Goal: Register for event/course

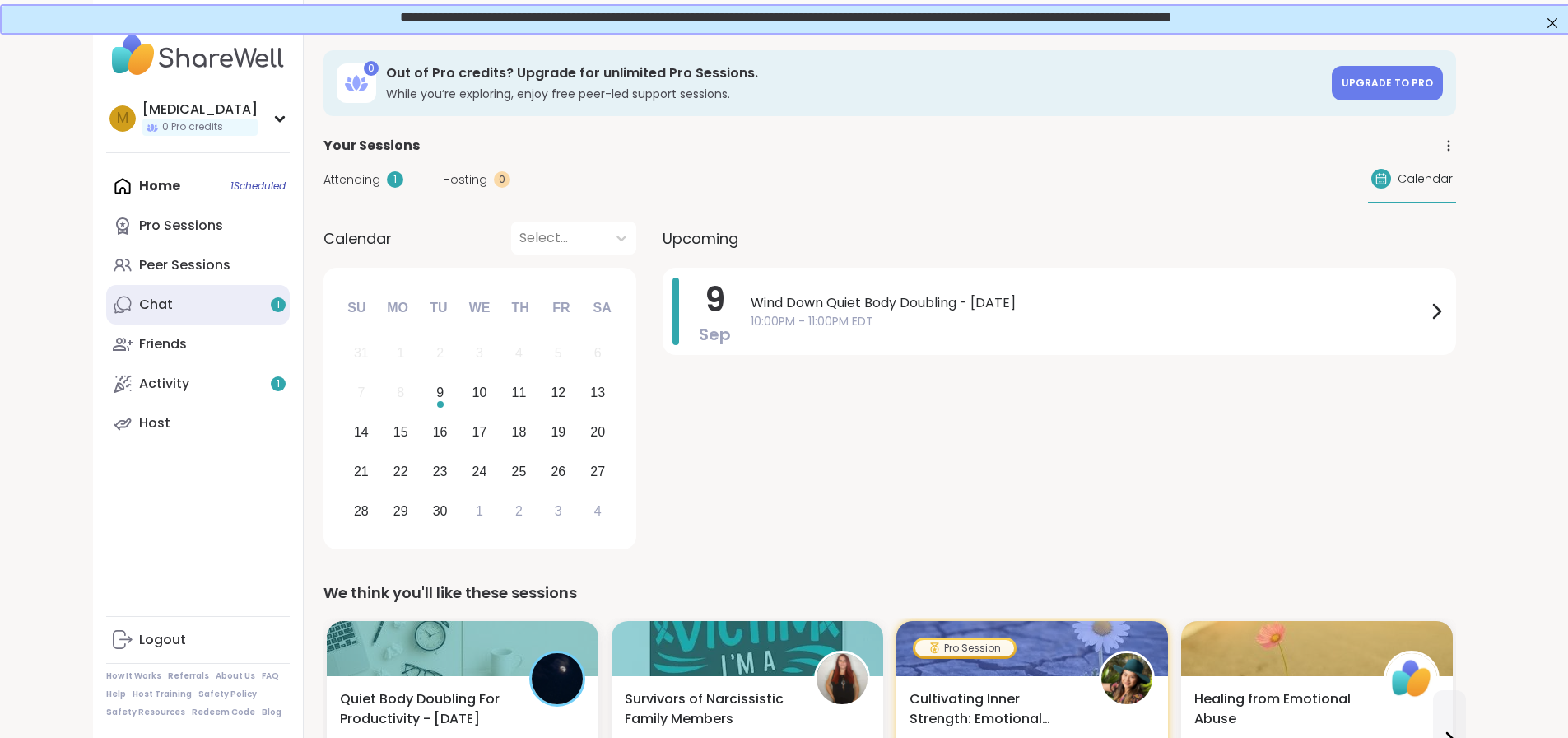
click at [106, 303] on link "Chat 1" at bounding box center [198, 305] width 184 height 39
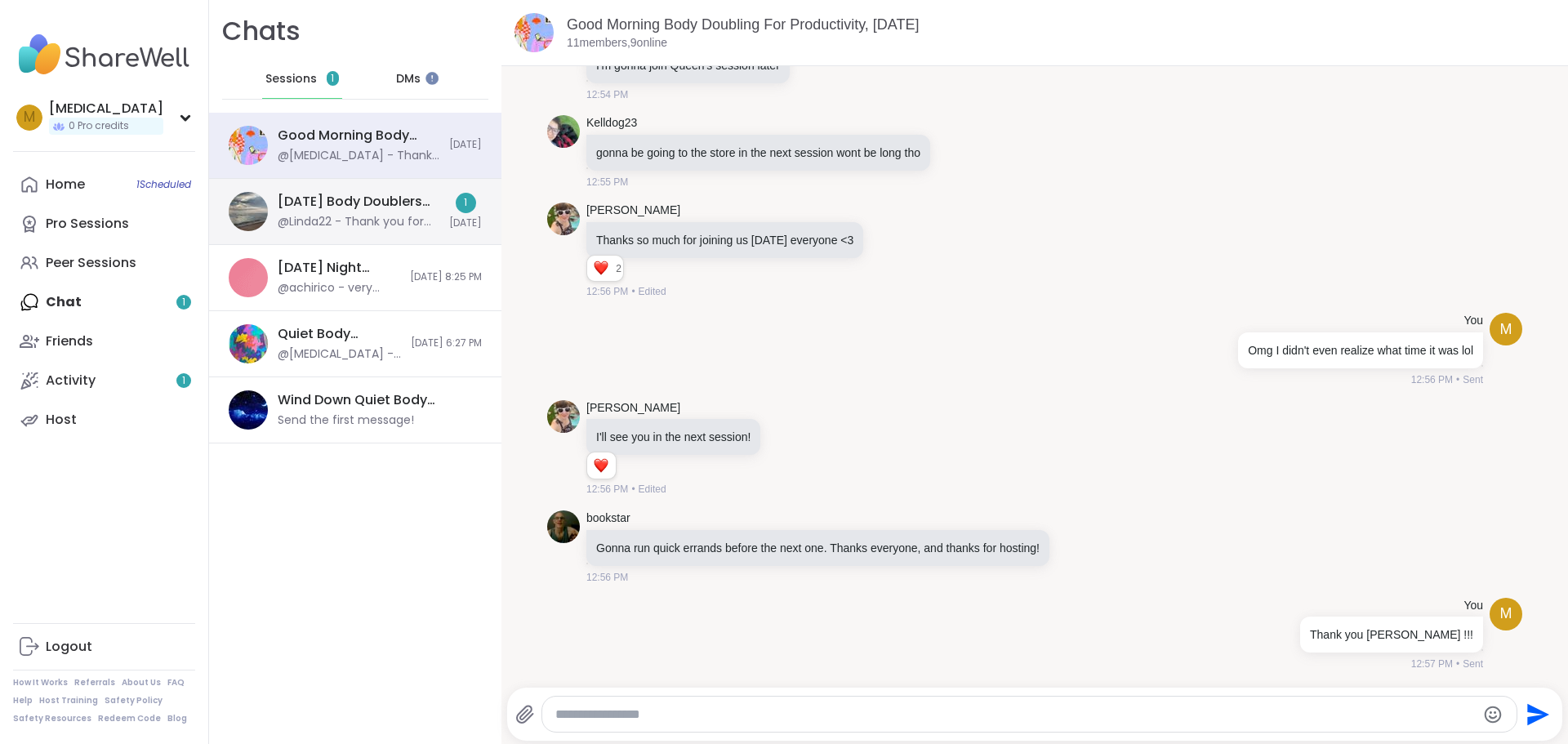
click at [319, 215] on div "@Linda22 - Thank you for hosting [PERSON_NAME]! See you all later 😊" at bounding box center [359, 222] width 162 height 16
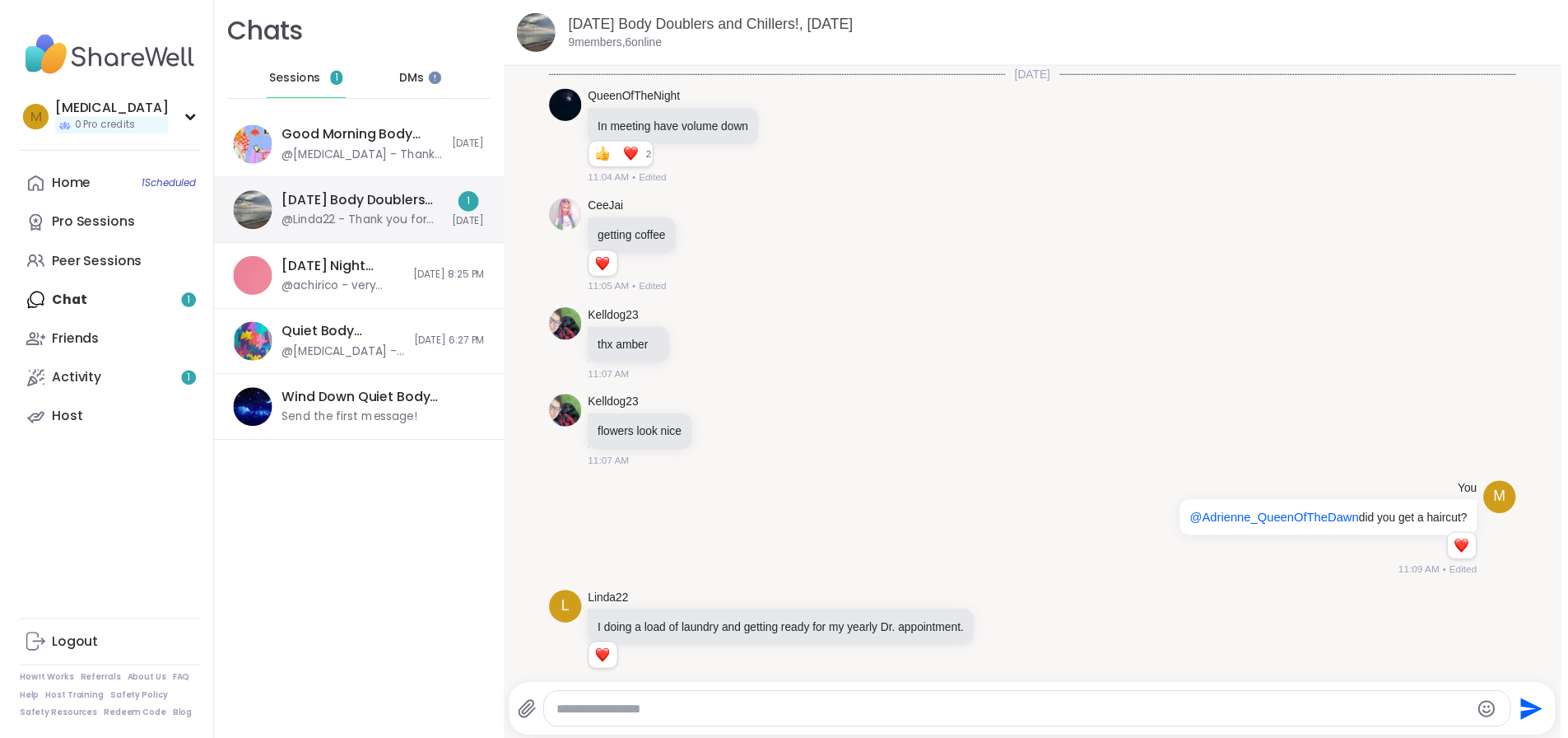
scroll to position [1422, 0]
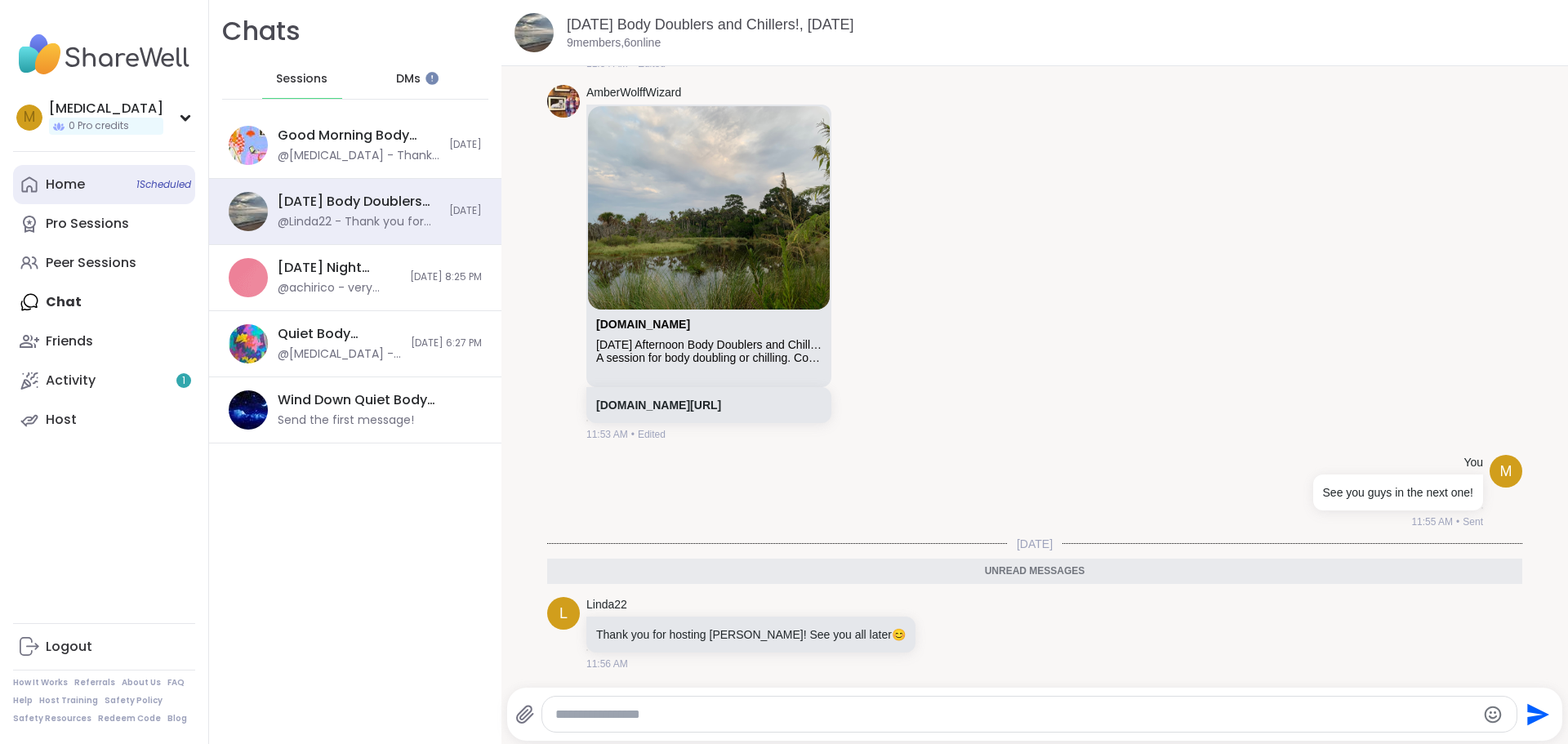
click at [77, 181] on div "Home 1 Scheduled" at bounding box center [65, 184] width 39 height 18
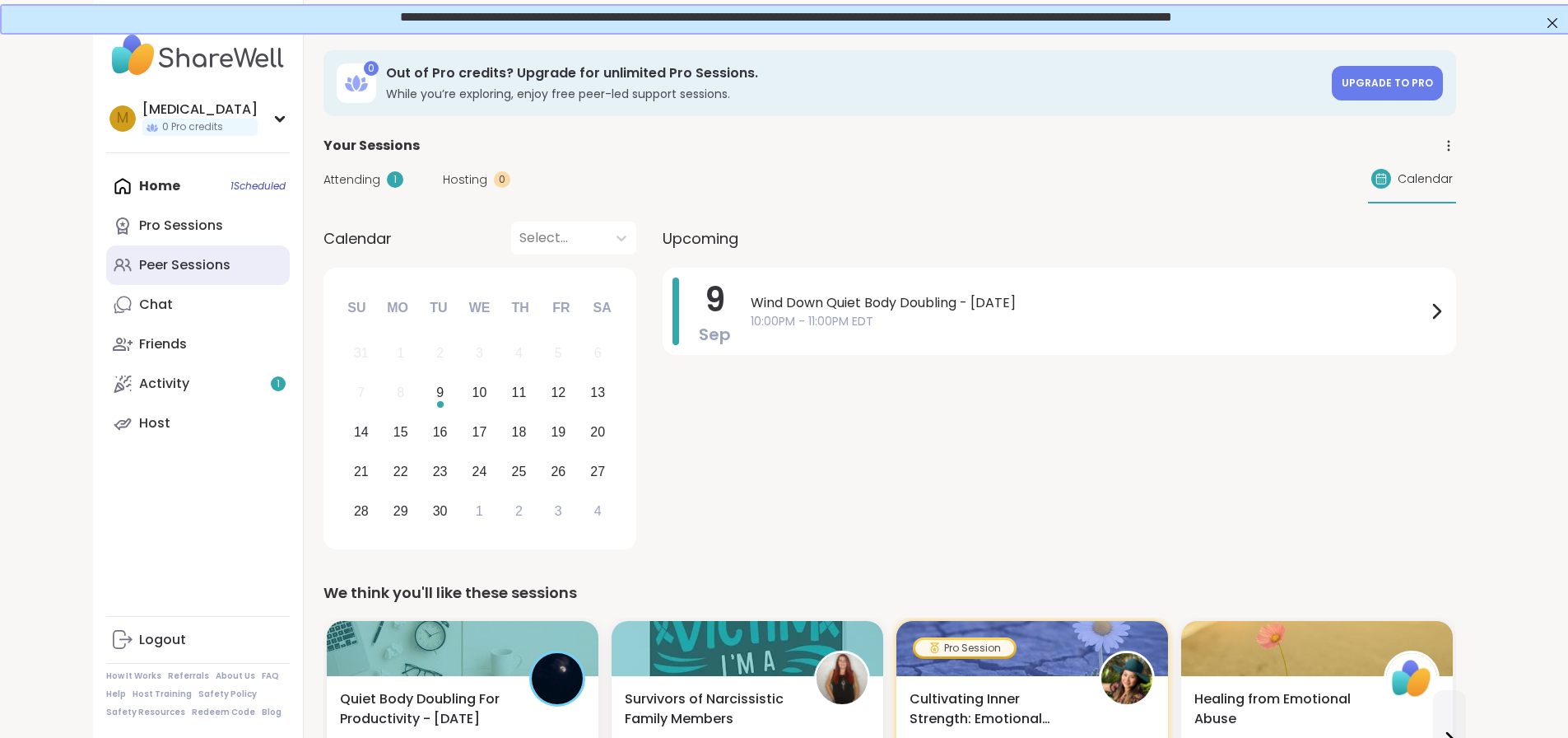
click at [139, 256] on div "Peer Sessions" at bounding box center [185, 265] width 92 height 19
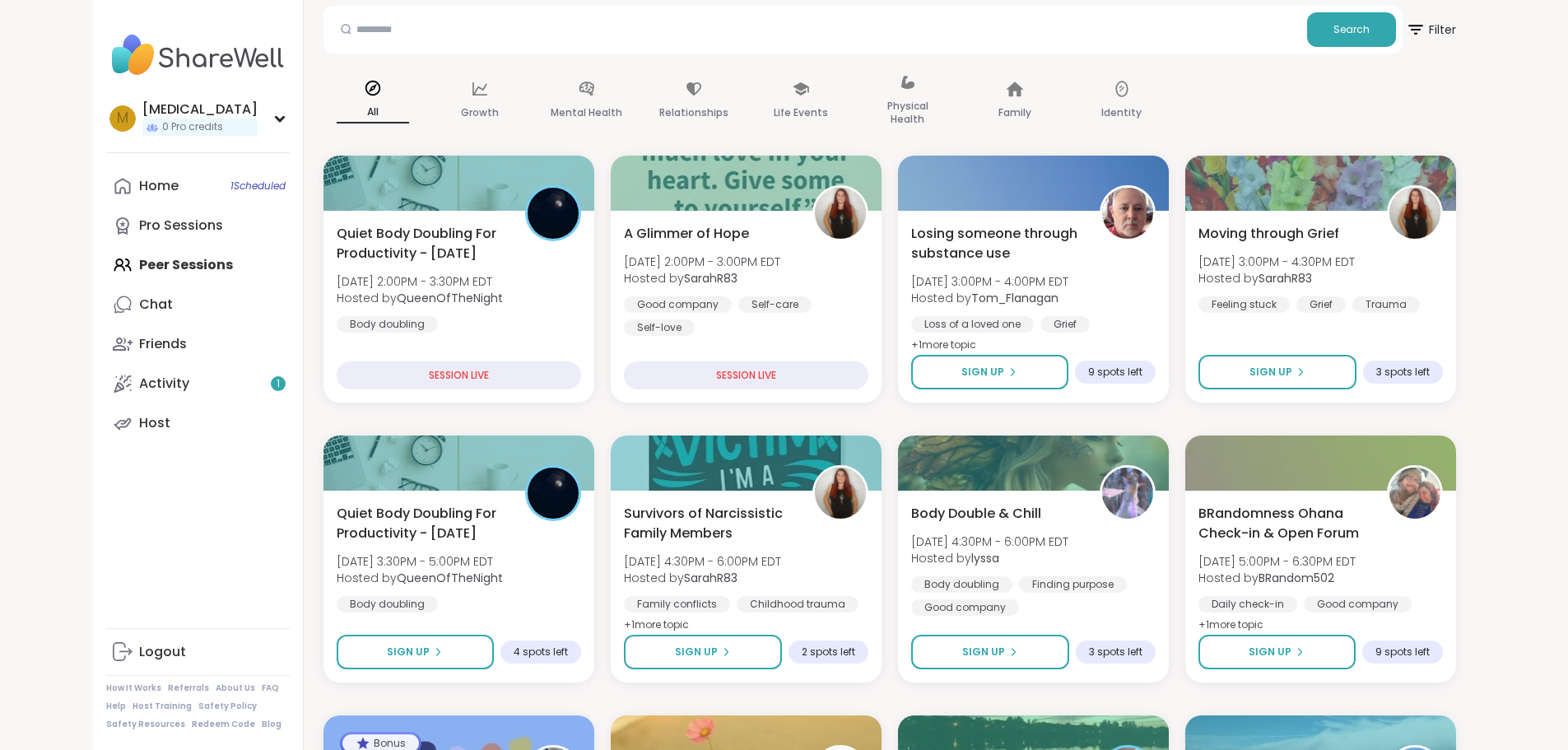
scroll to position [165, 0]
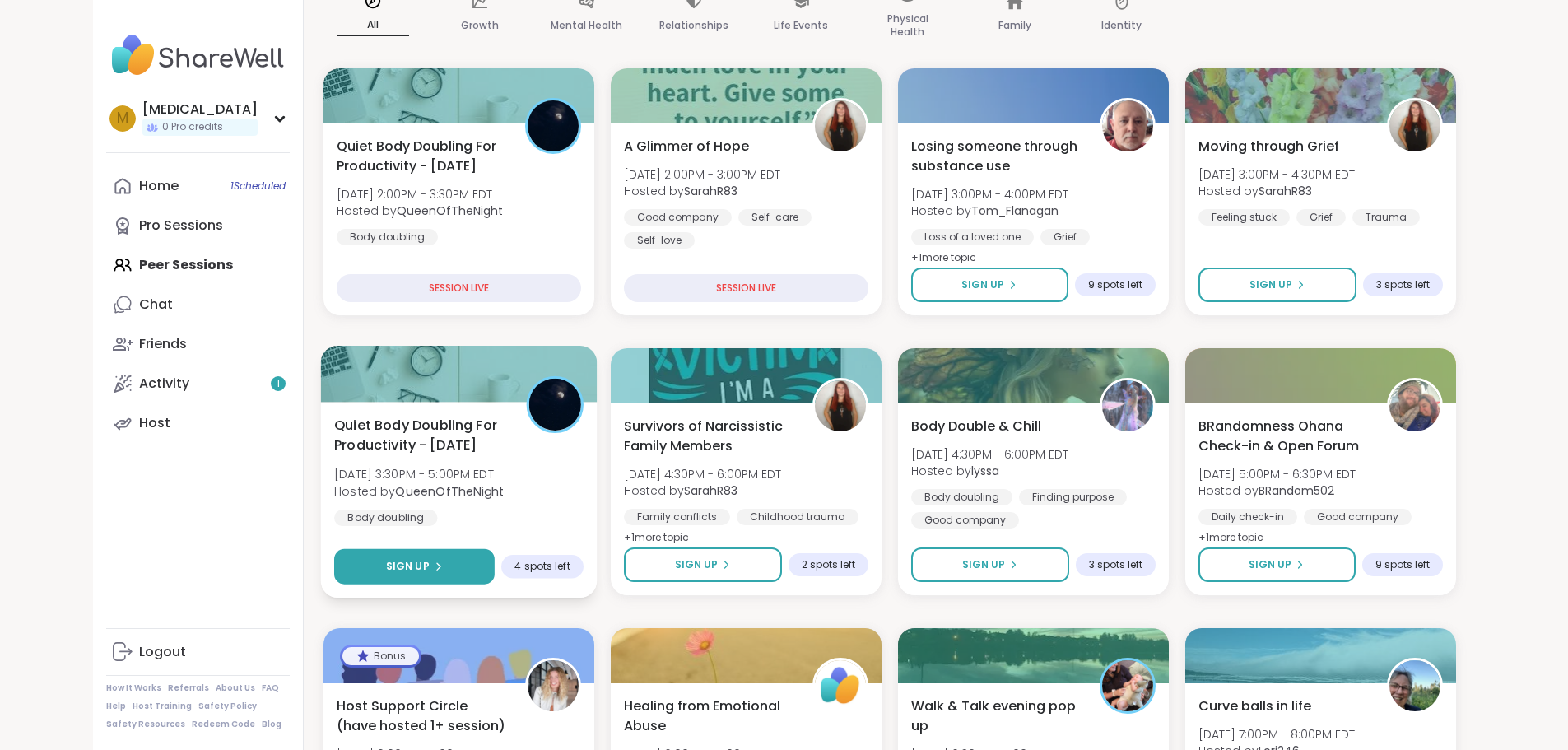
click at [381, 567] on button "Sign Up" at bounding box center [414, 566] width 160 height 35
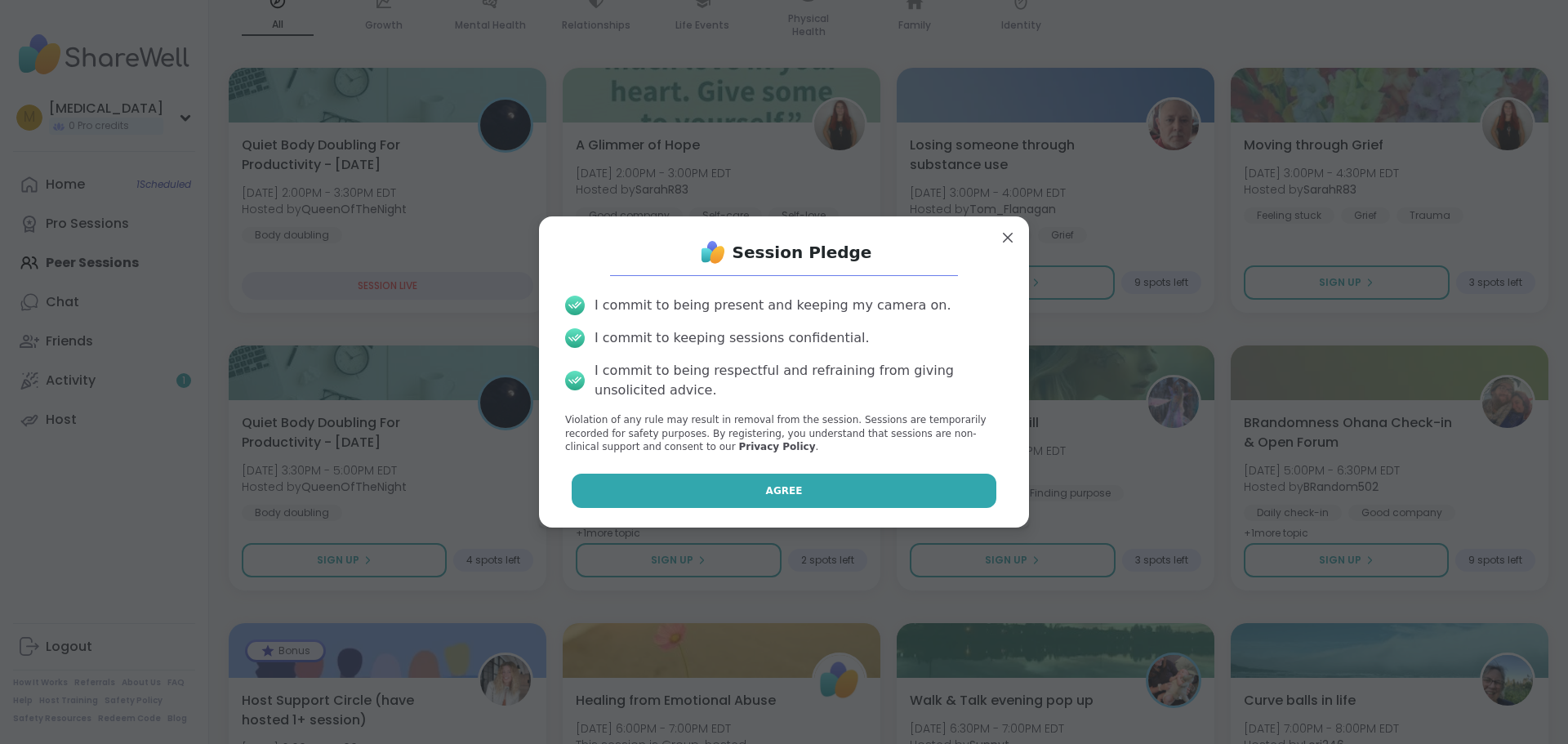
click at [714, 477] on button "Agree" at bounding box center [784, 490] width 425 height 34
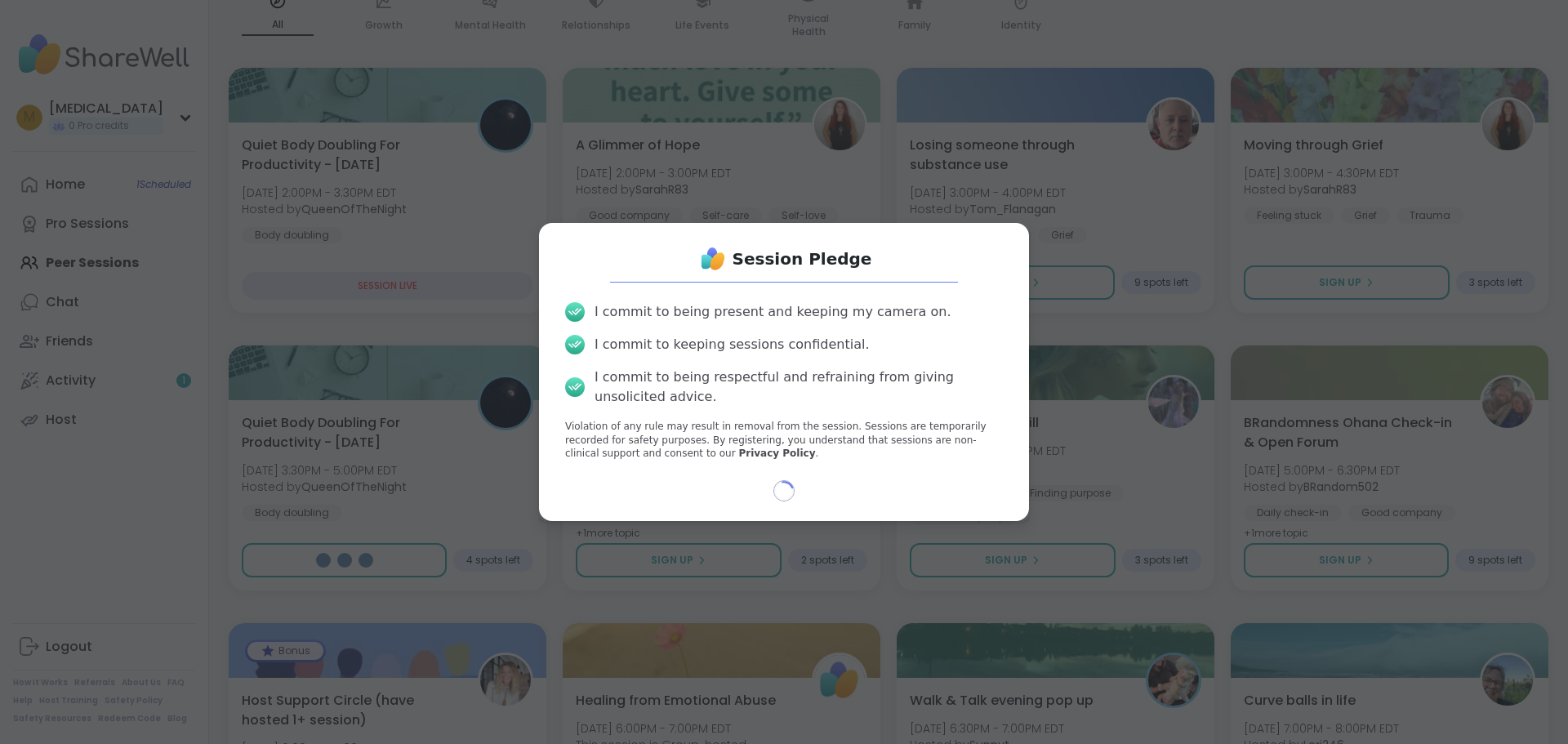
select select "**"
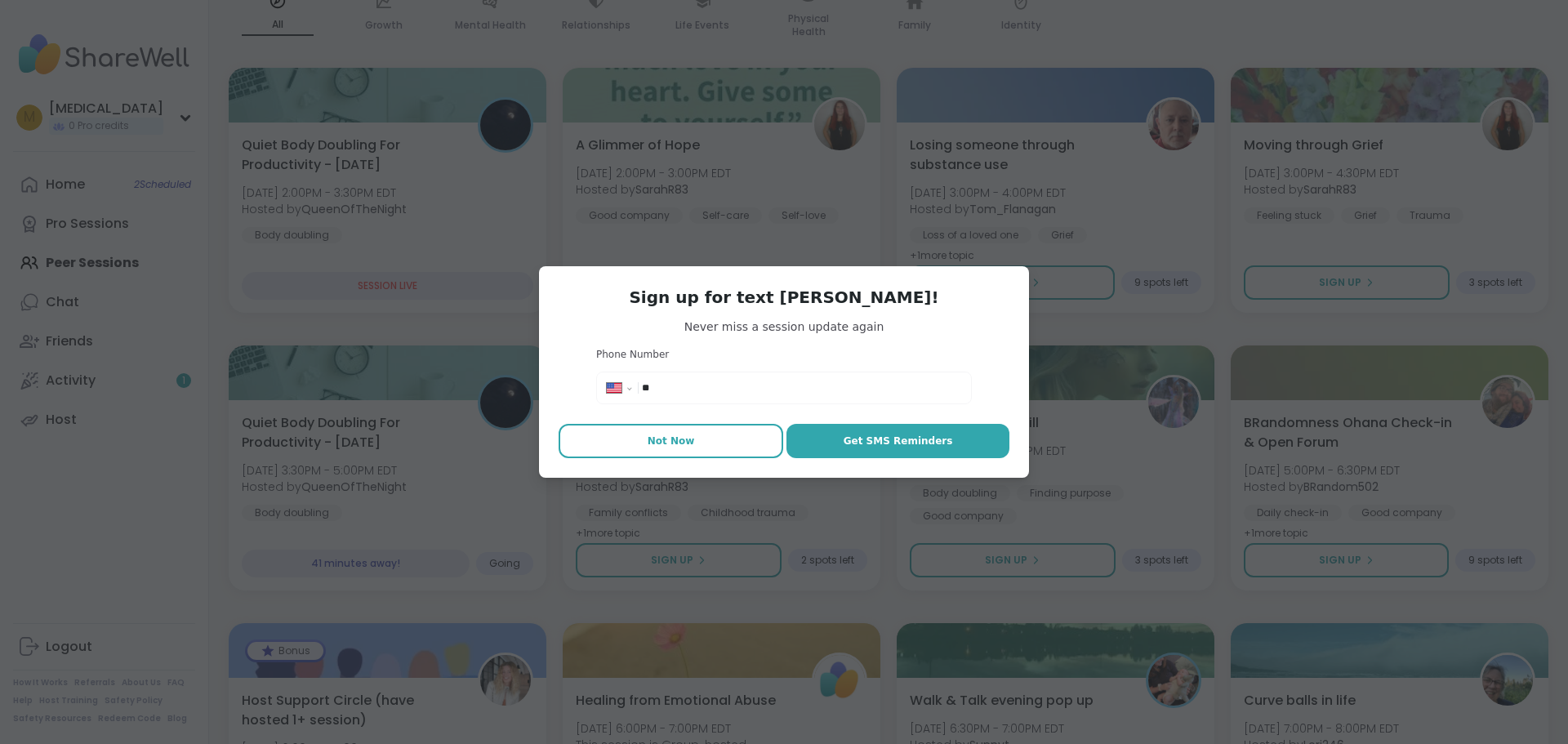
click at [643, 441] on button "Not Now" at bounding box center [671, 440] width 225 height 34
type textarea "*"
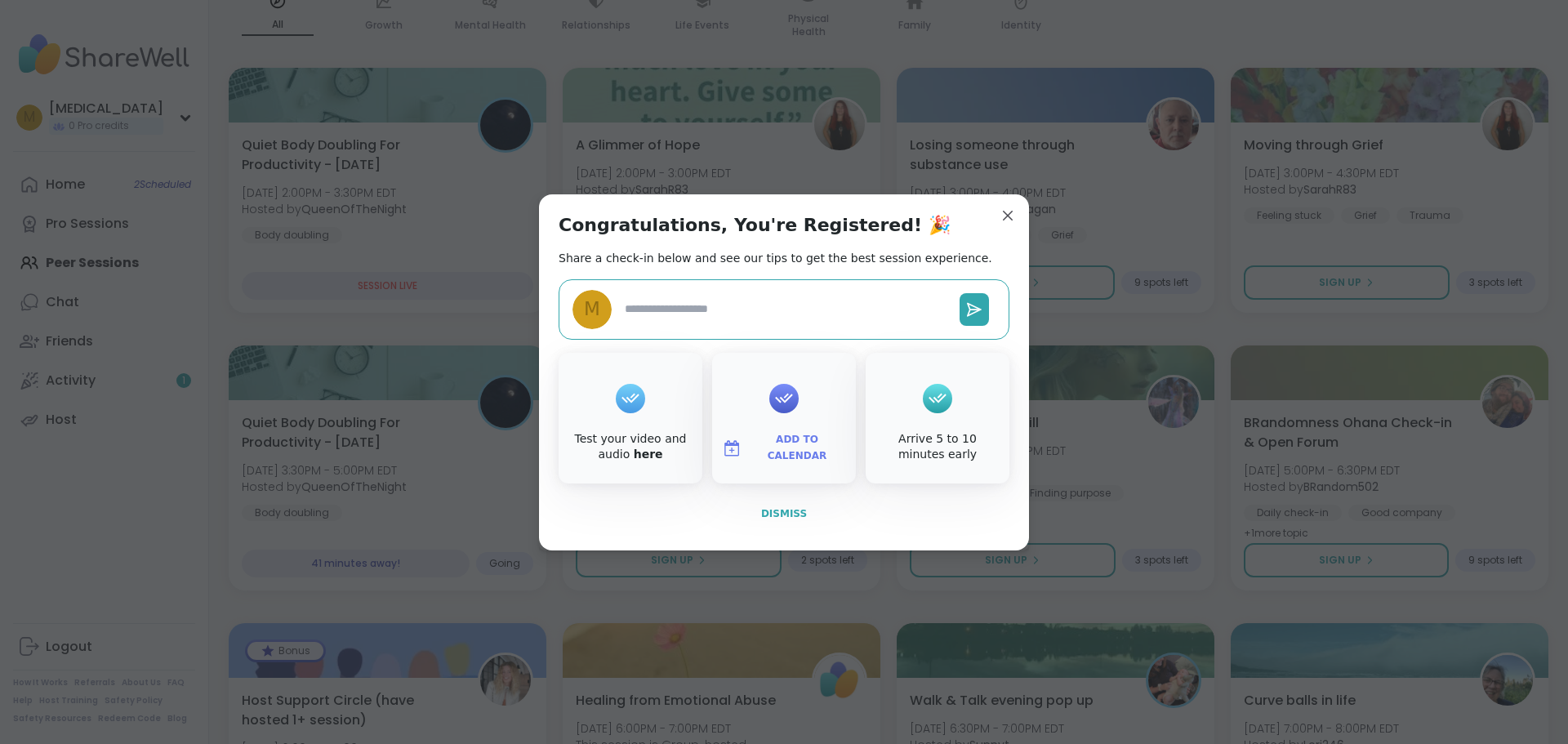
click at [794, 516] on span "Dismiss" at bounding box center [783, 513] width 46 height 12
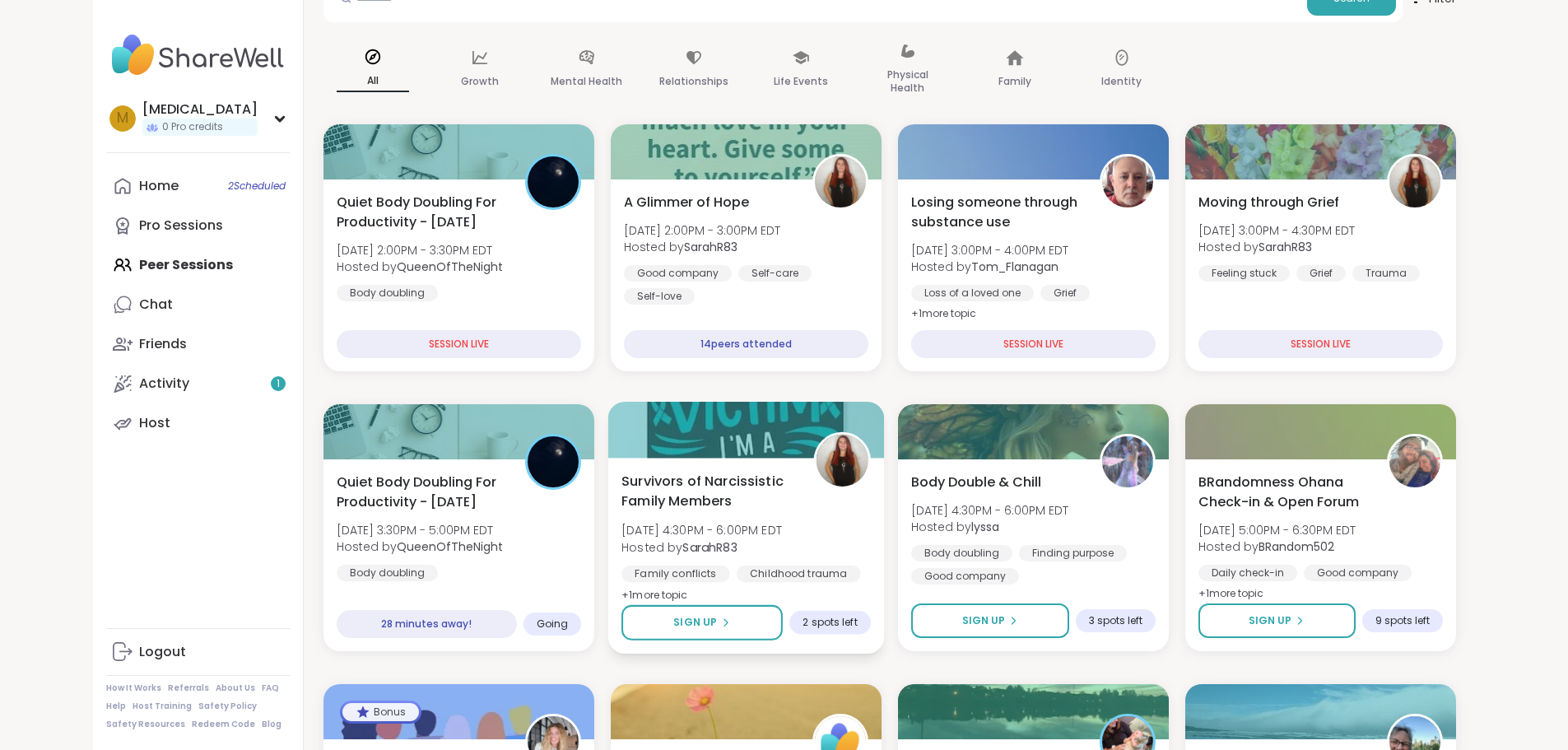
scroll to position [0, 0]
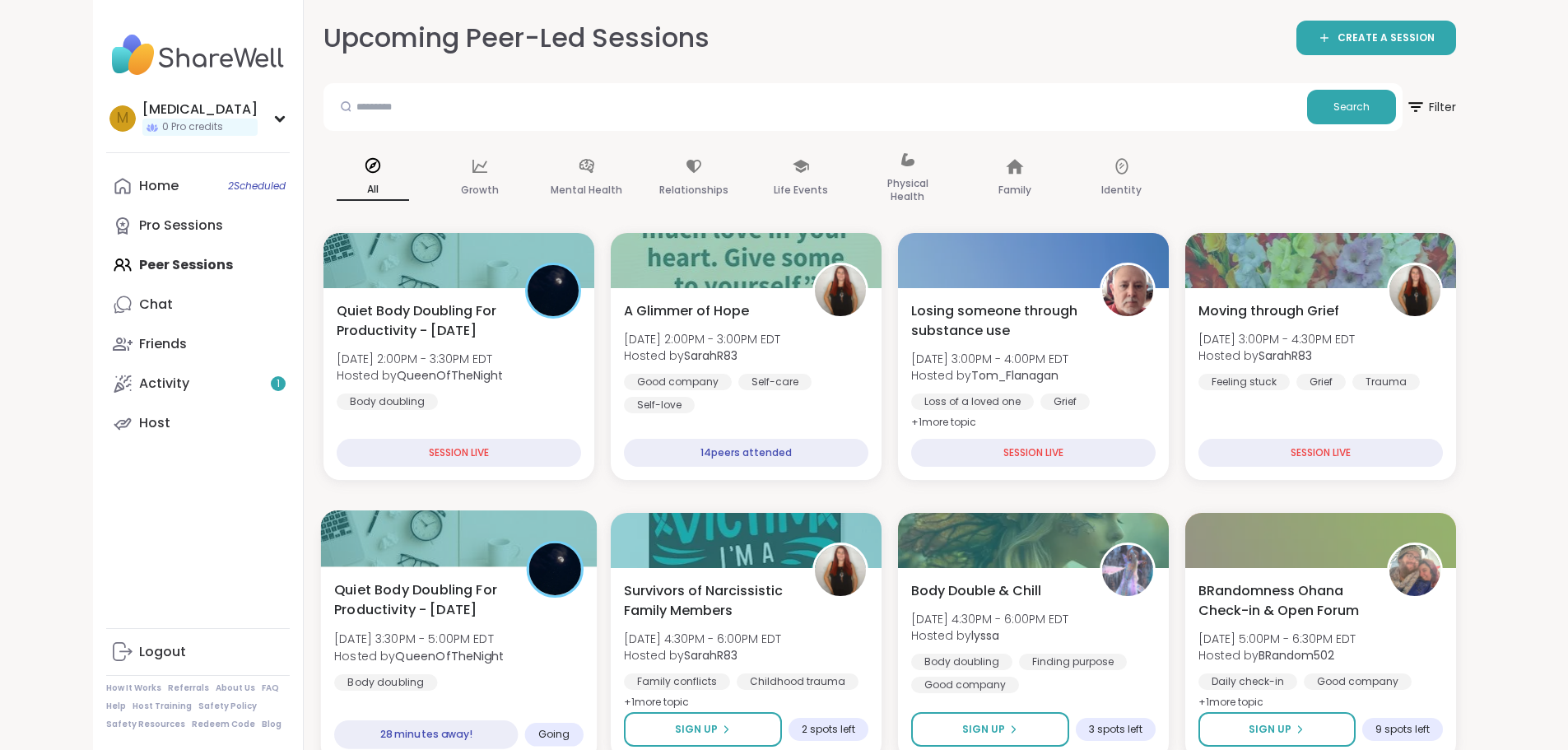
click at [478, 642] on div "Quiet Body Doubling For Productivity - [DATE] [DATE] 3:30PM - 5:00PM EDT Hosted…" at bounding box center [458, 635] width 249 height 111
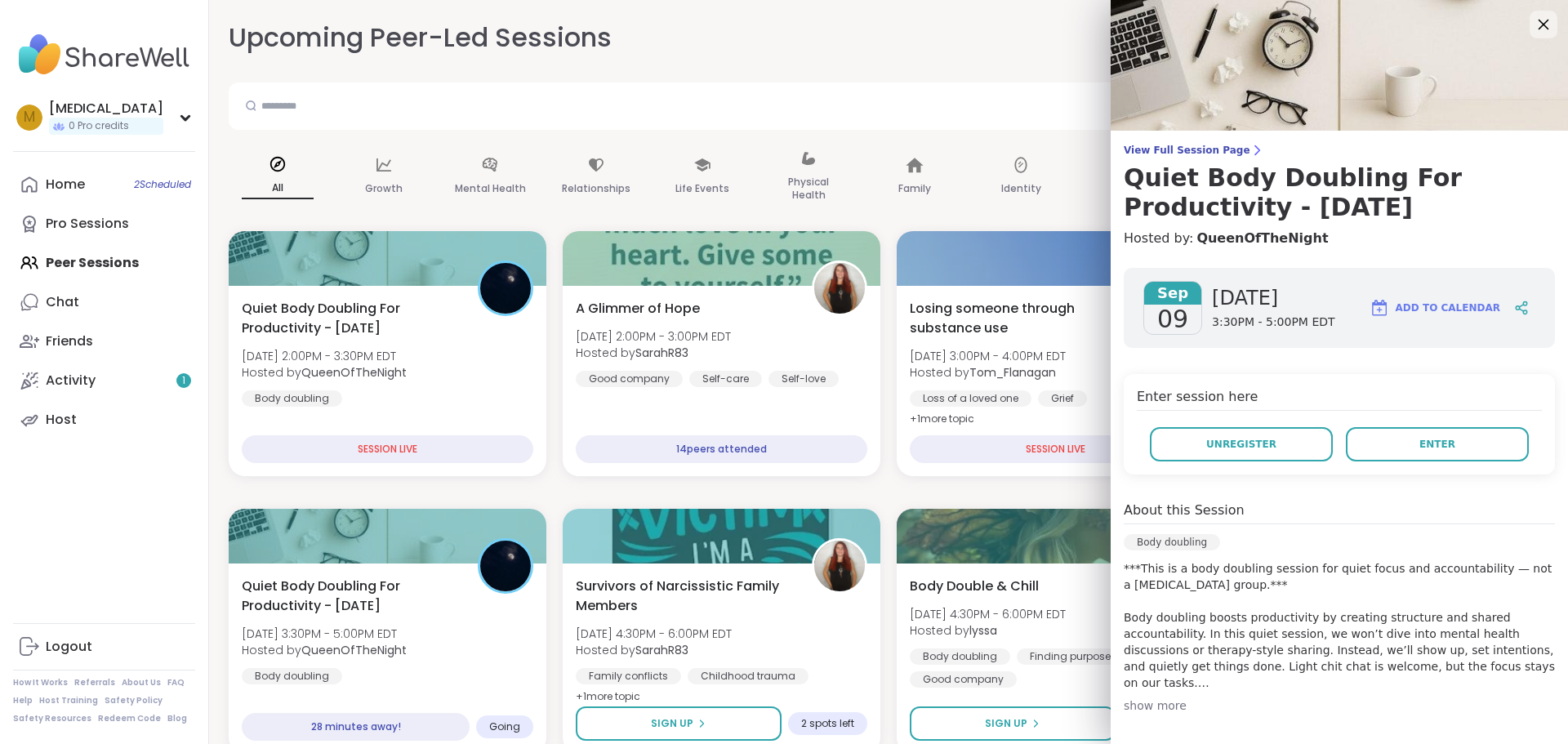
click at [1533, 28] on icon at bounding box center [1543, 23] width 20 height 20
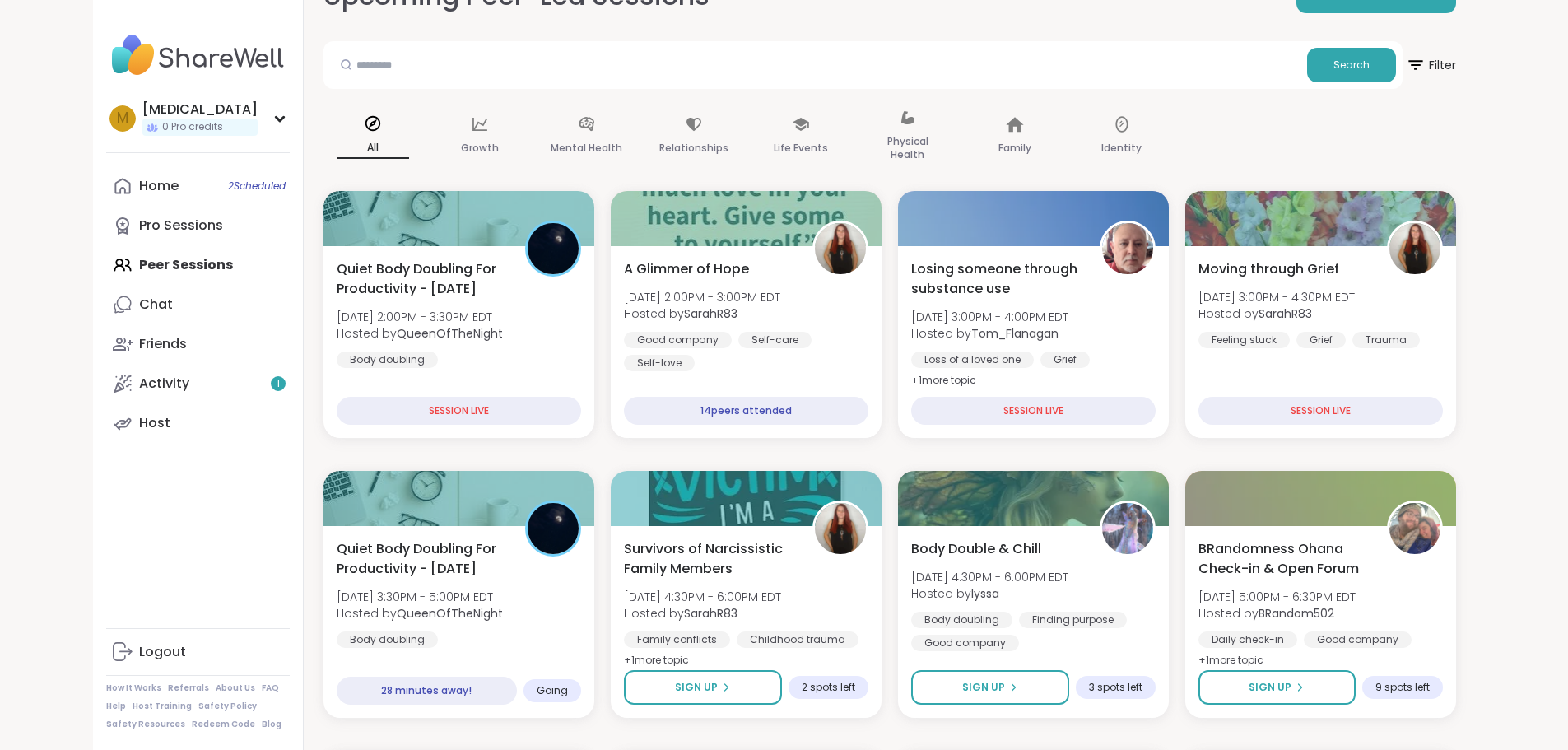
scroll to position [82, 0]
